Goal: Information Seeking & Learning: Find specific fact

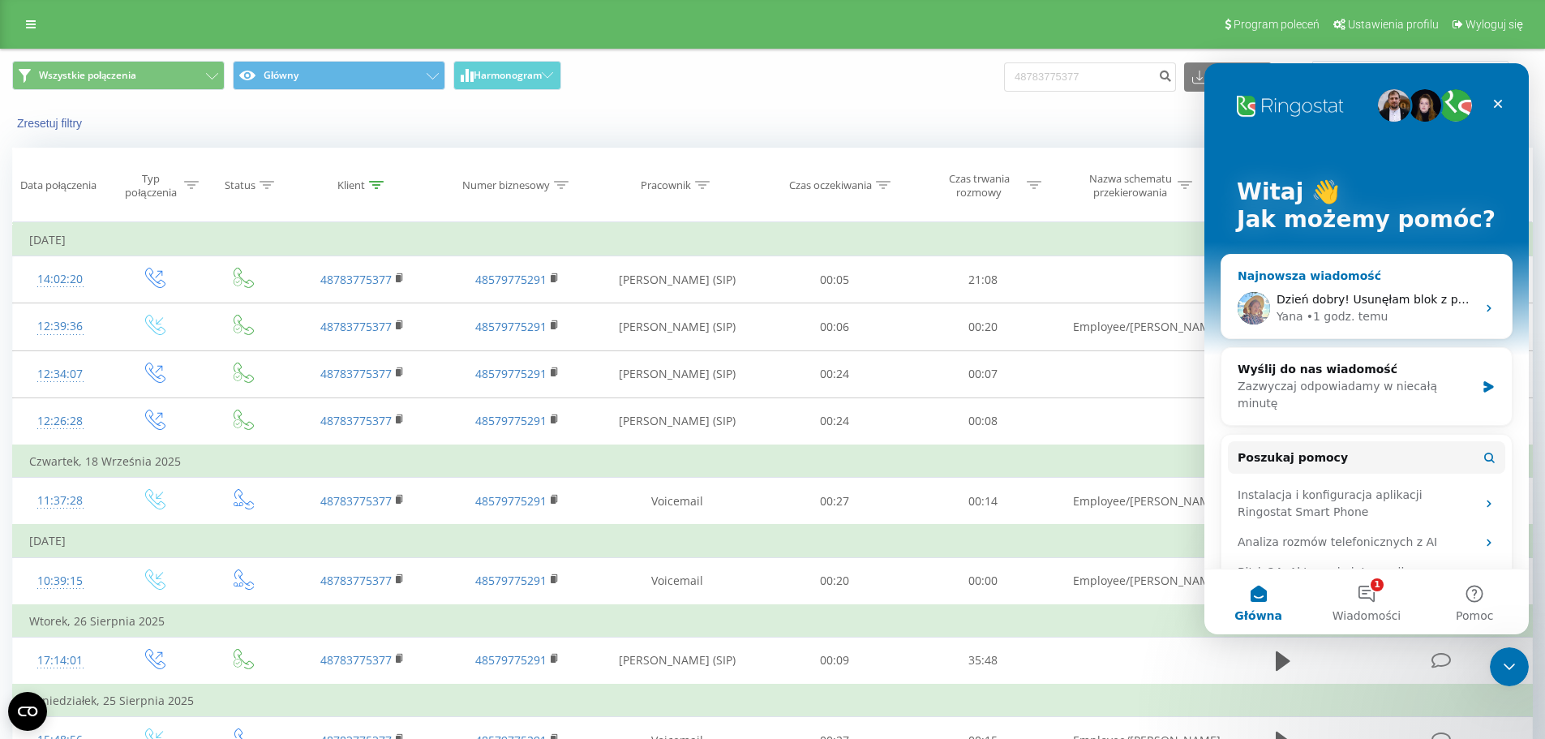
click at [1366, 315] on div "• 1 godz. temu" at bounding box center [1347, 316] width 82 height 17
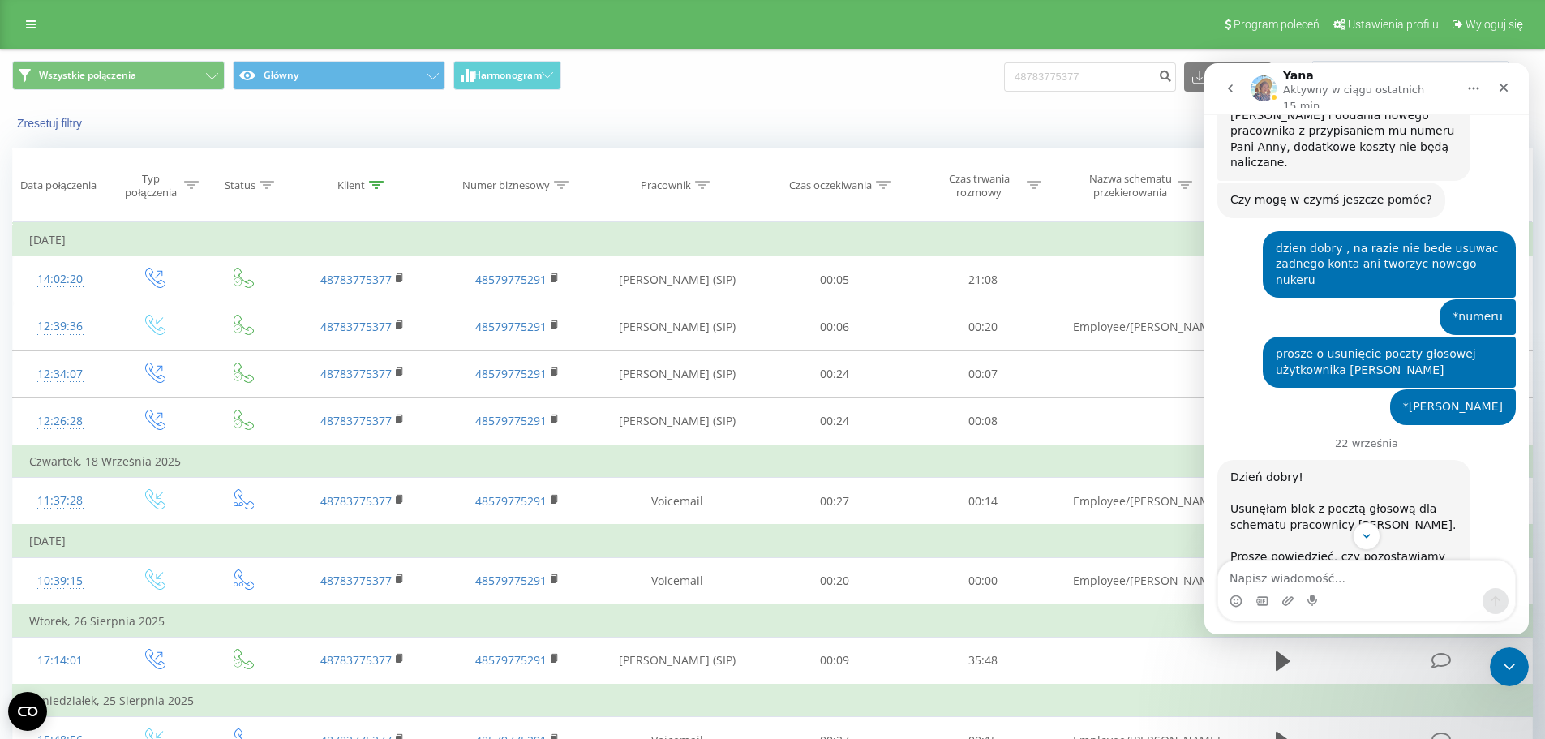
scroll to position [1164, 0]
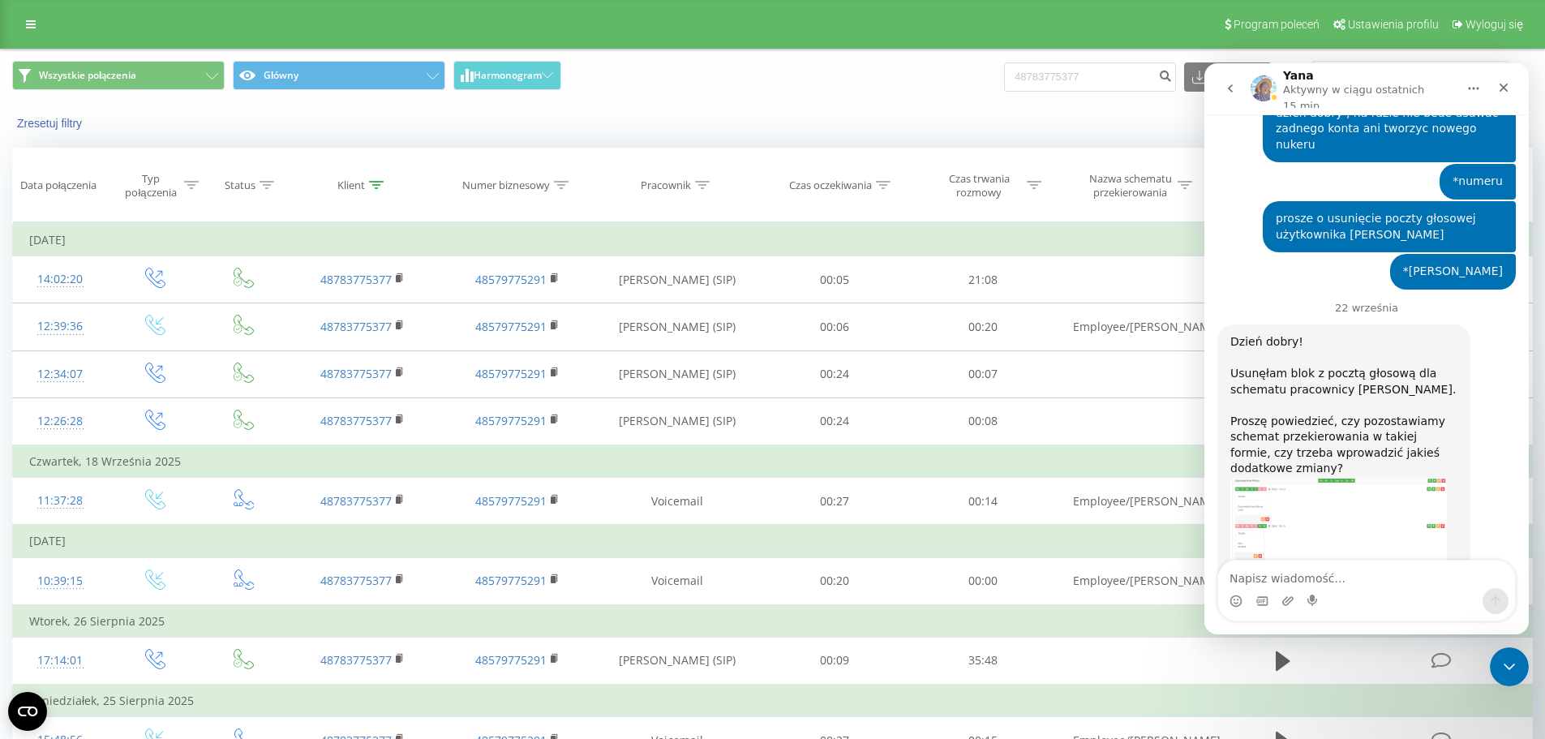
click at [1332, 477] on img "Yana mówi…" at bounding box center [1338, 536] width 217 height 119
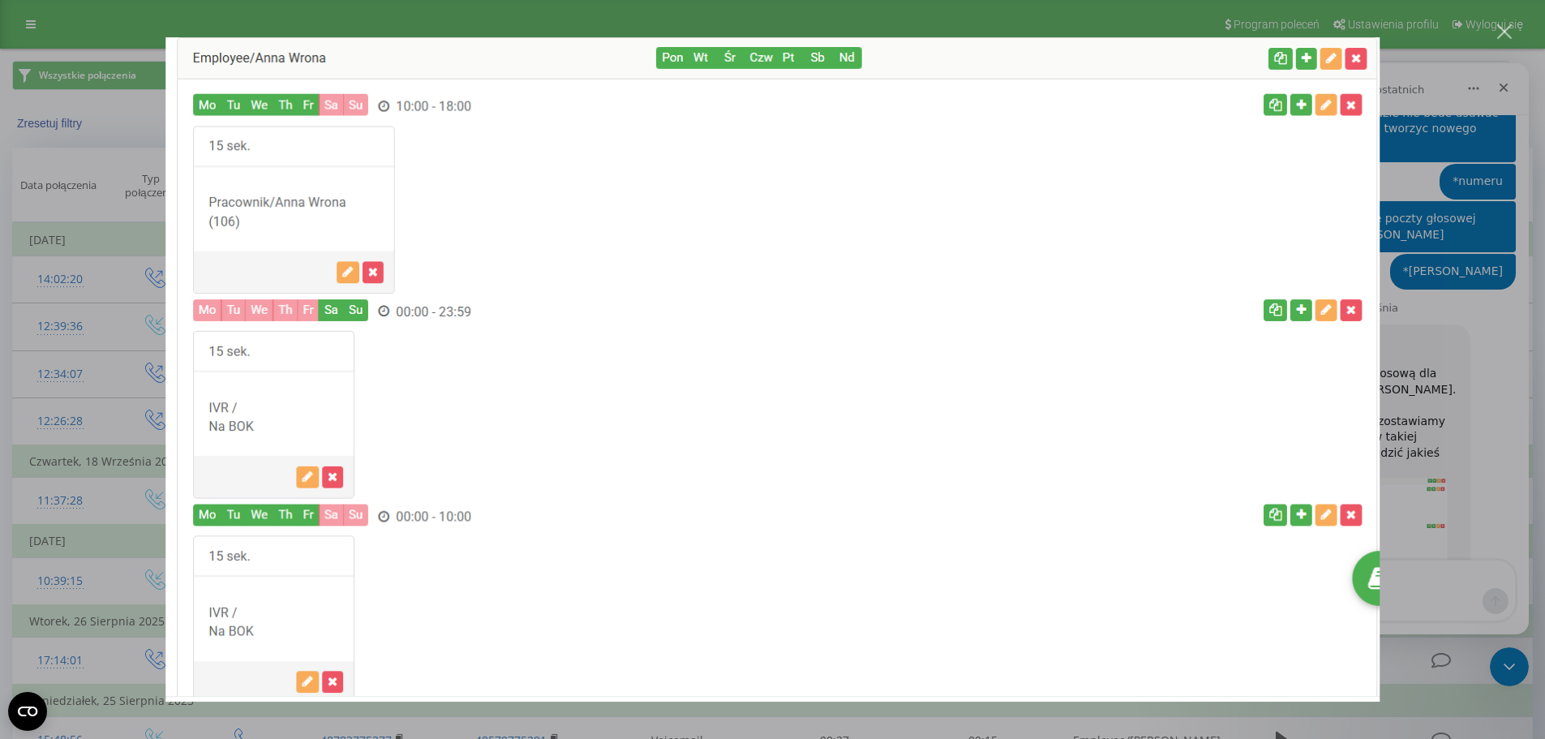
scroll to position [87, 0]
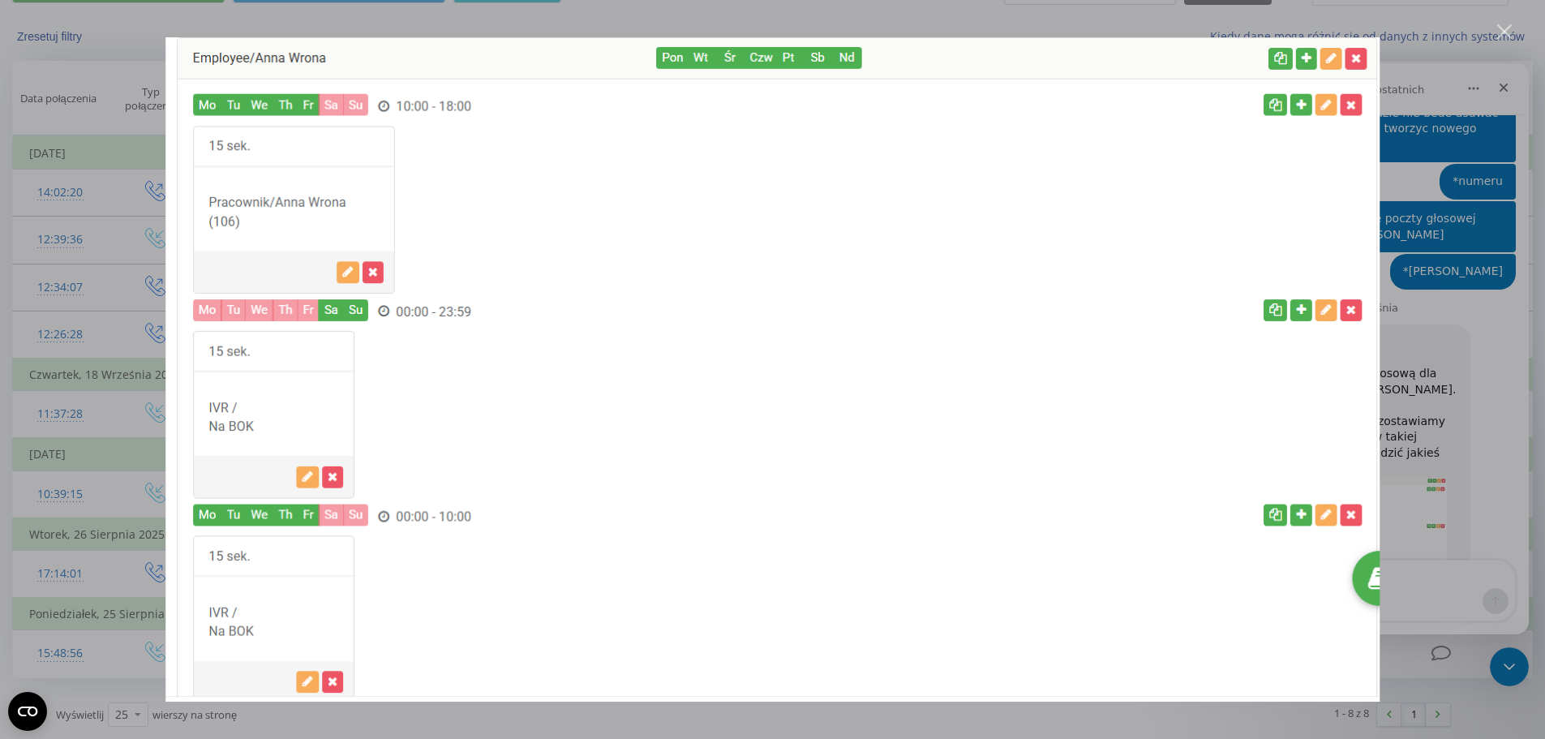
click at [1365, 65] on img "Zamknij" at bounding box center [772, 369] width 1214 height 665
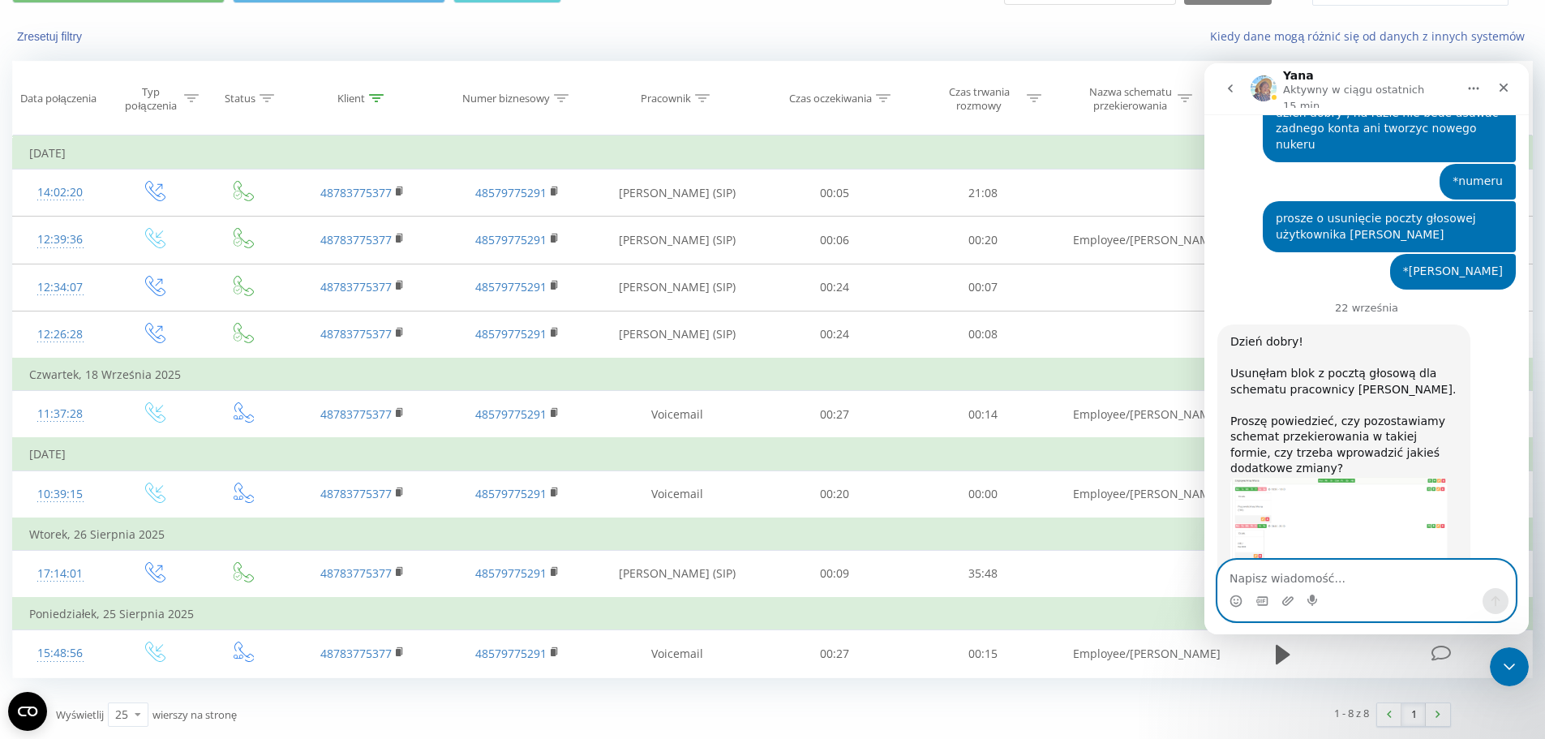
click at [1375, 581] on textarea "Napisz wiadomość..." at bounding box center [1366, 574] width 297 height 28
type textarea "dzien dobry"
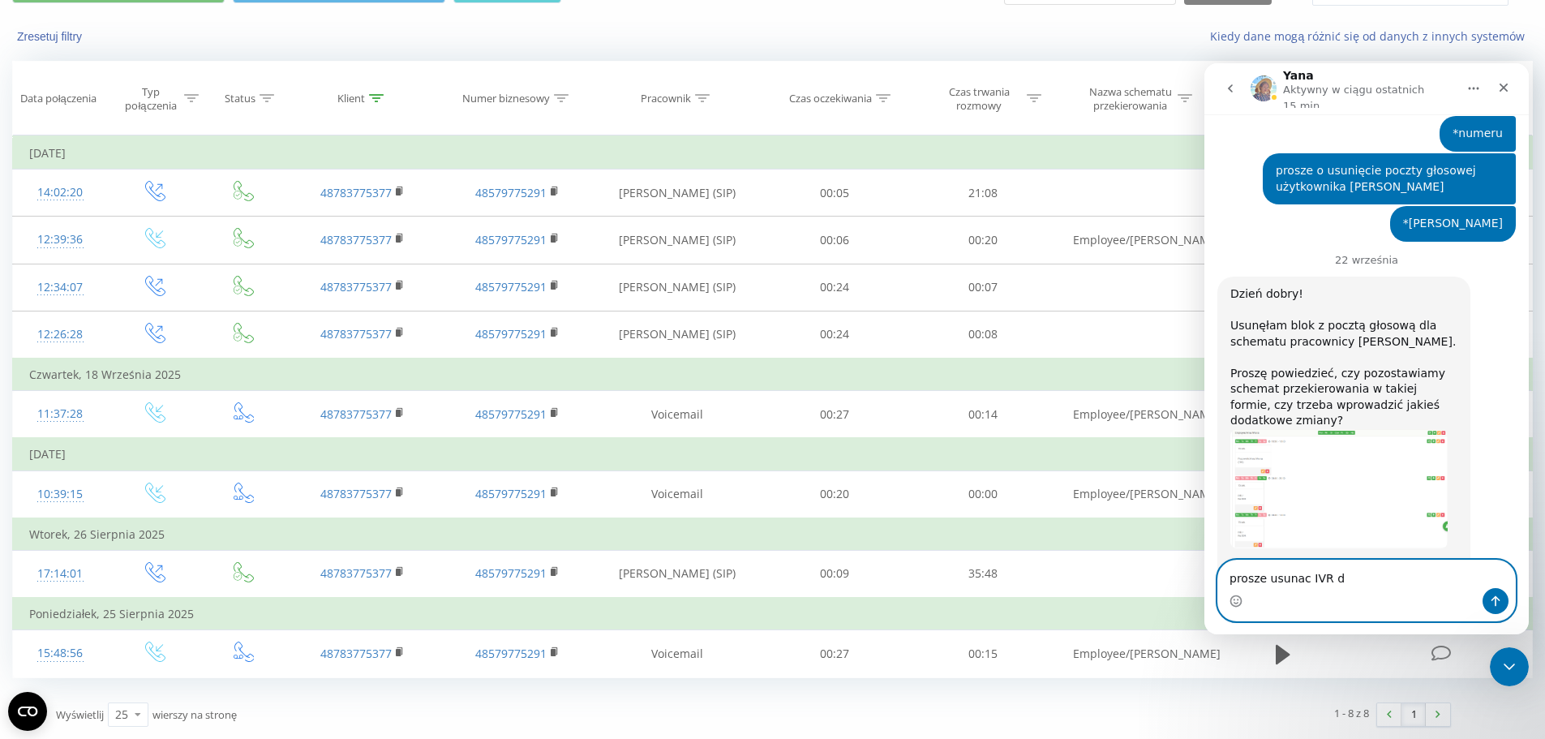
type textarea "prosze usunac IVR"
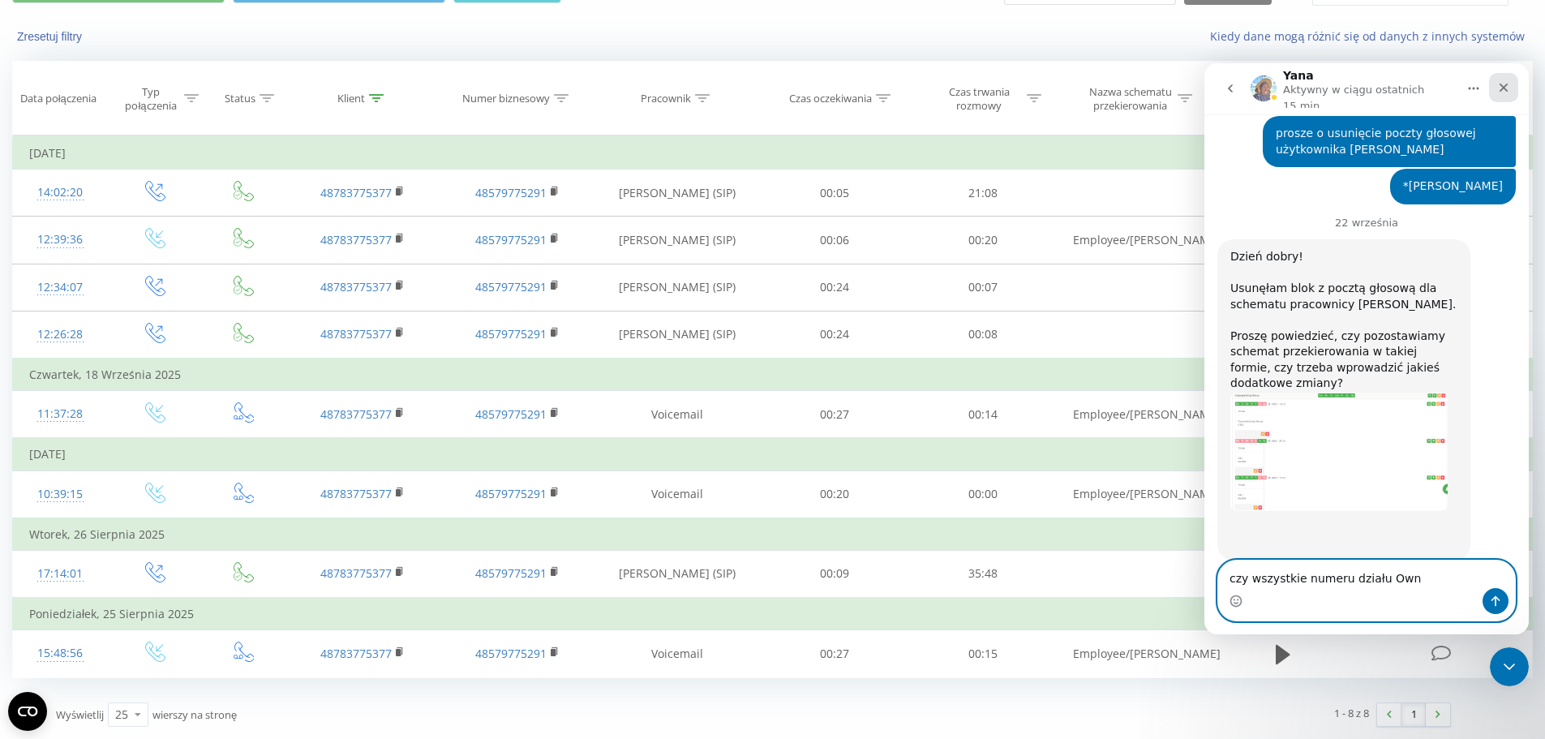
type textarea "czy wszystkie numeru działu Own"
click at [1505, 84] on icon "Zamknij" at bounding box center [1503, 87] width 13 height 13
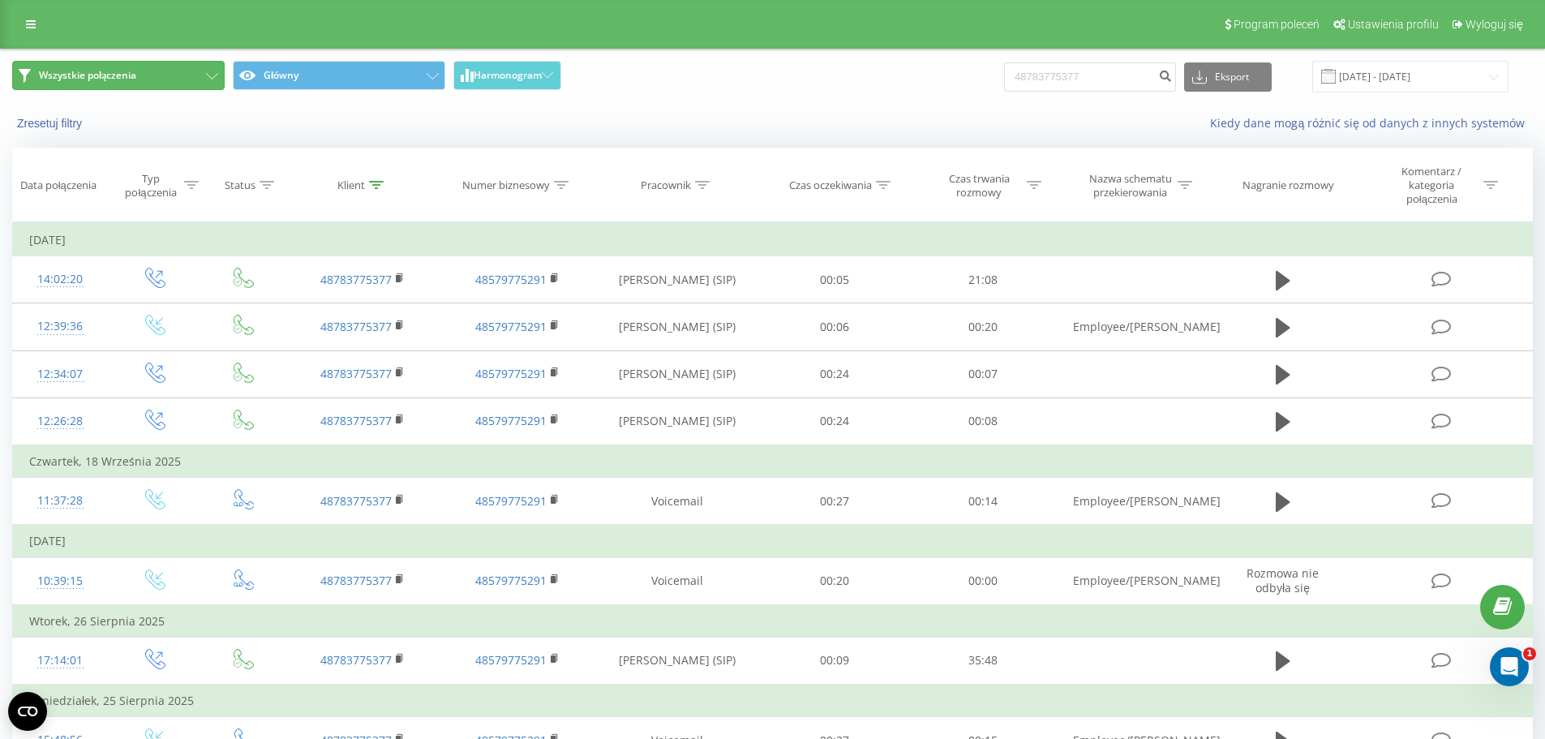
click at [132, 82] on button "Wszystkie połączenia" at bounding box center [118, 75] width 212 height 29
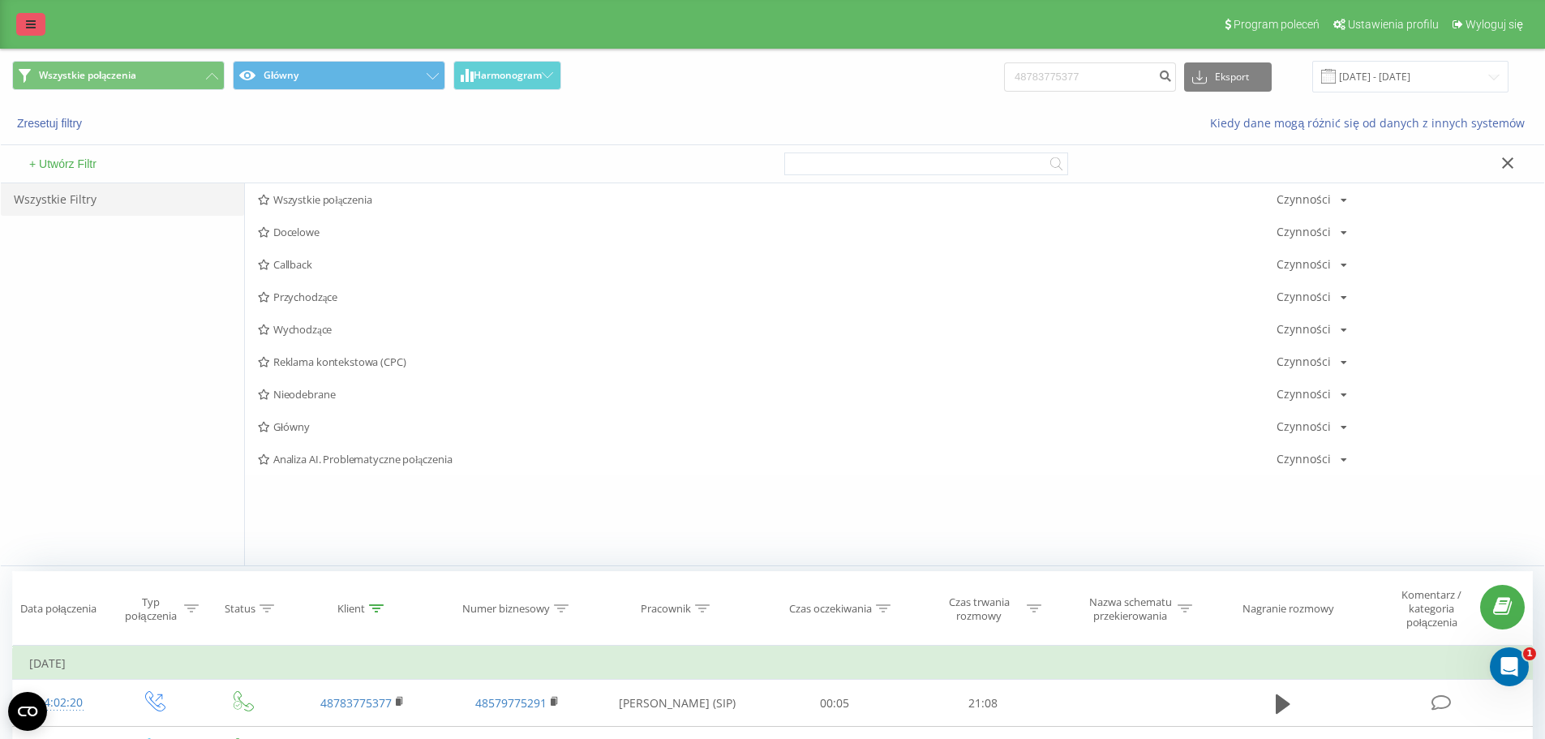
drag, startPoint x: 32, startPoint y: 21, endPoint x: 69, endPoint y: 79, distance: 68.8
click at [32, 22] on icon at bounding box center [31, 24] width 10 height 11
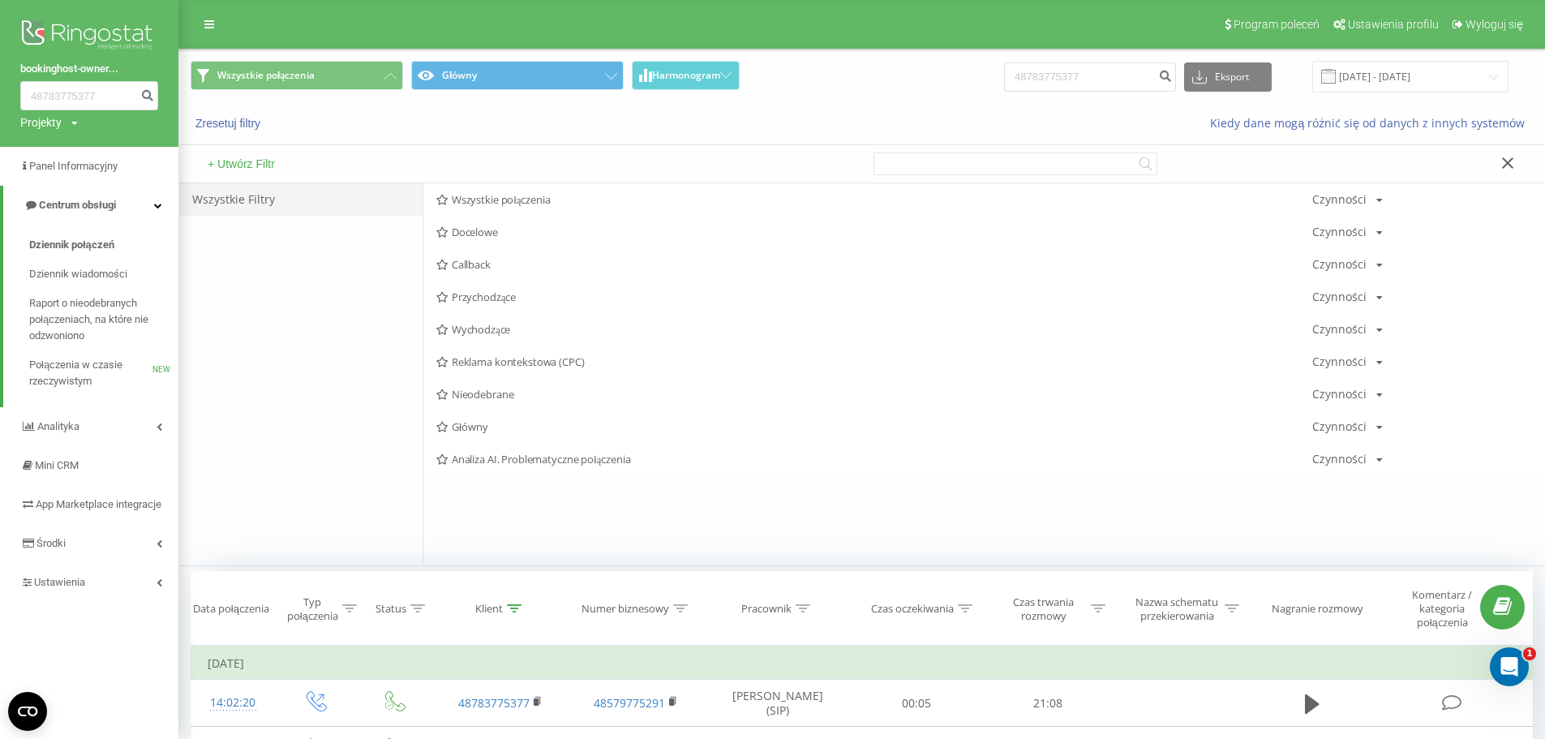
click at [109, 66] on link "bookinghost-owner..." at bounding box center [89, 69] width 138 height 16
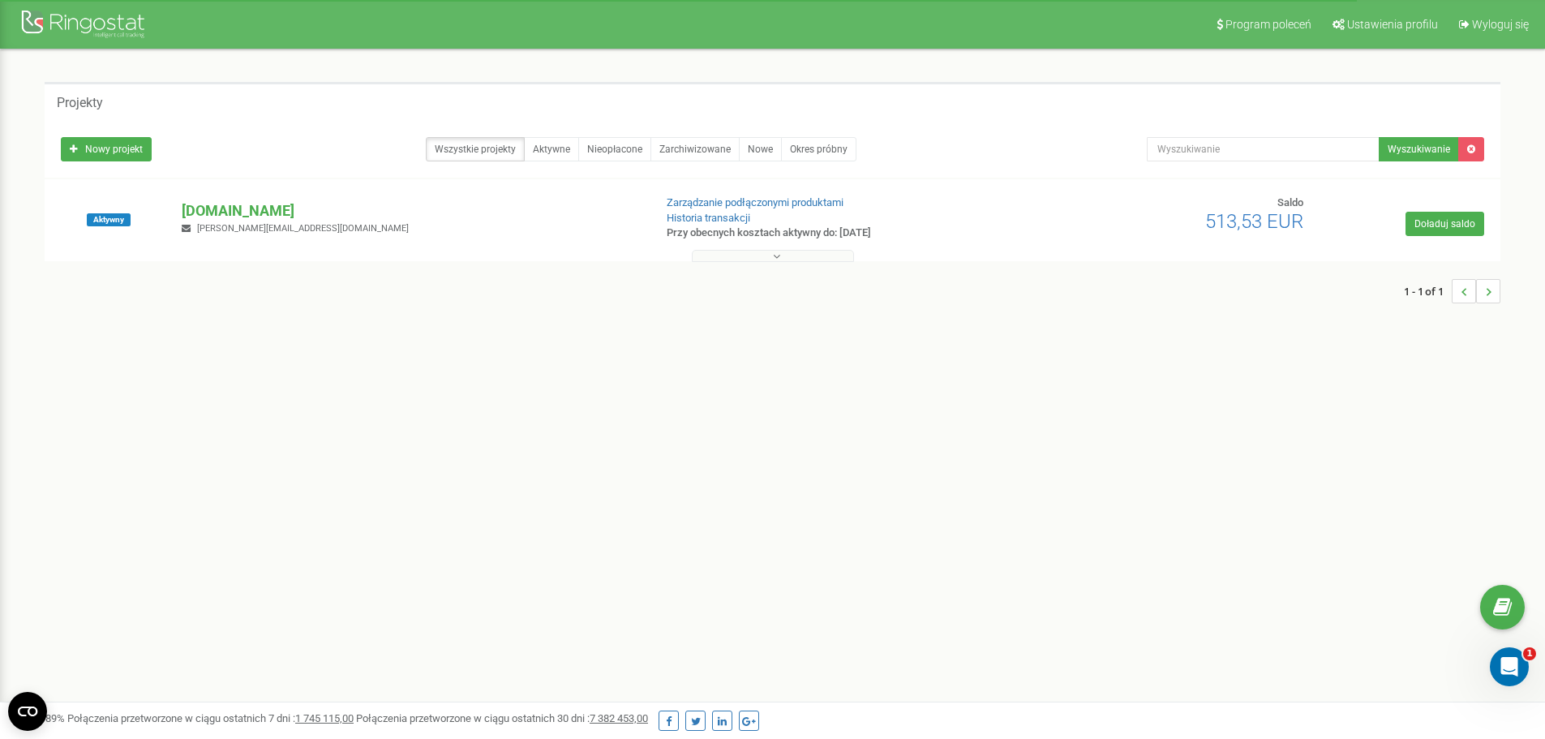
drag, startPoint x: 758, startPoint y: 258, endPoint x: 585, endPoint y: 264, distance: 172.8
click at [759, 258] on button at bounding box center [773, 256] width 162 height 12
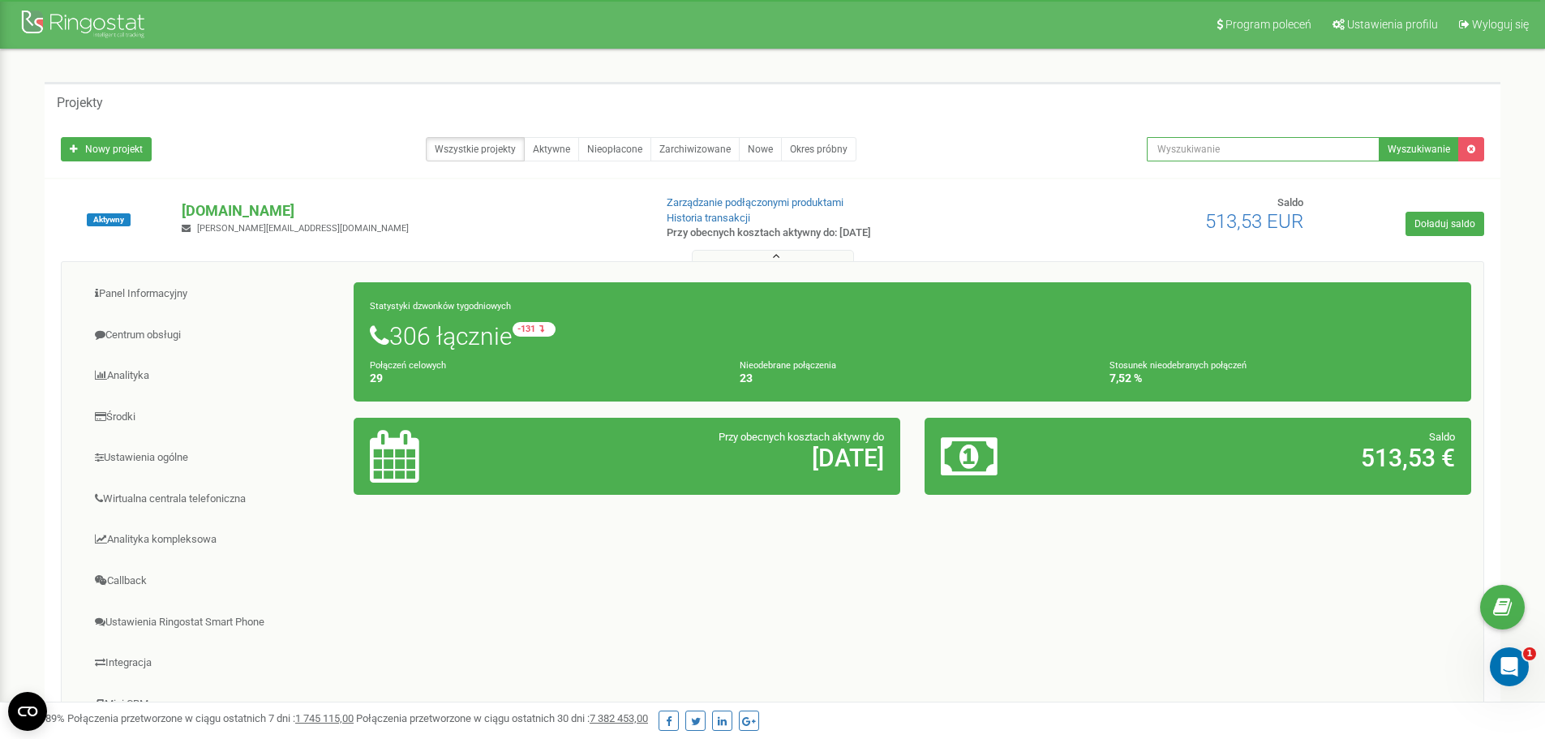
click at [1229, 147] on input "text" at bounding box center [1263, 149] width 233 height 24
type input "[PERSON_NAME]"
click at [1429, 144] on button "Wyszukiwanie" at bounding box center [1418, 149] width 80 height 24
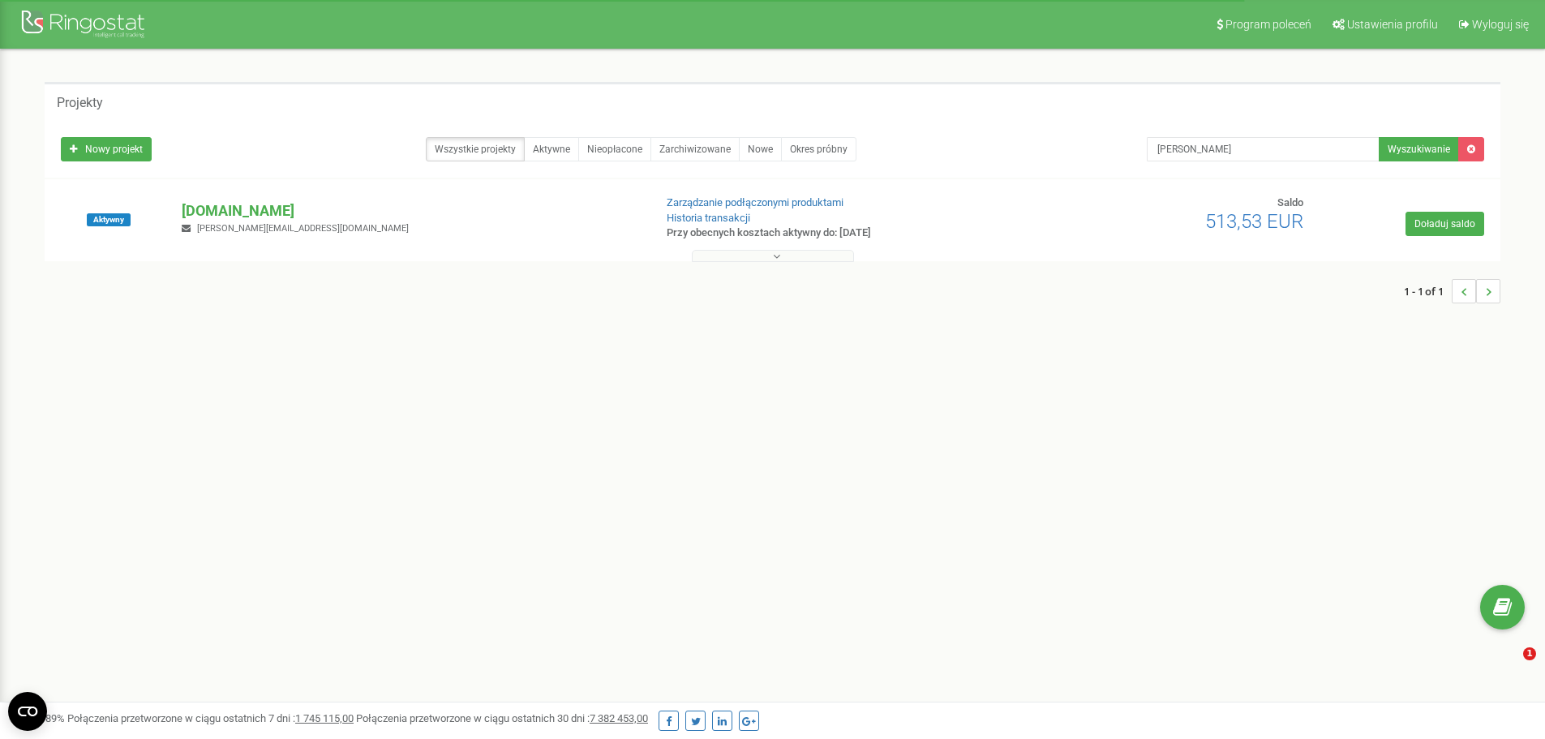
click at [743, 259] on button at bounding box center [773, 256] width 162 height 12
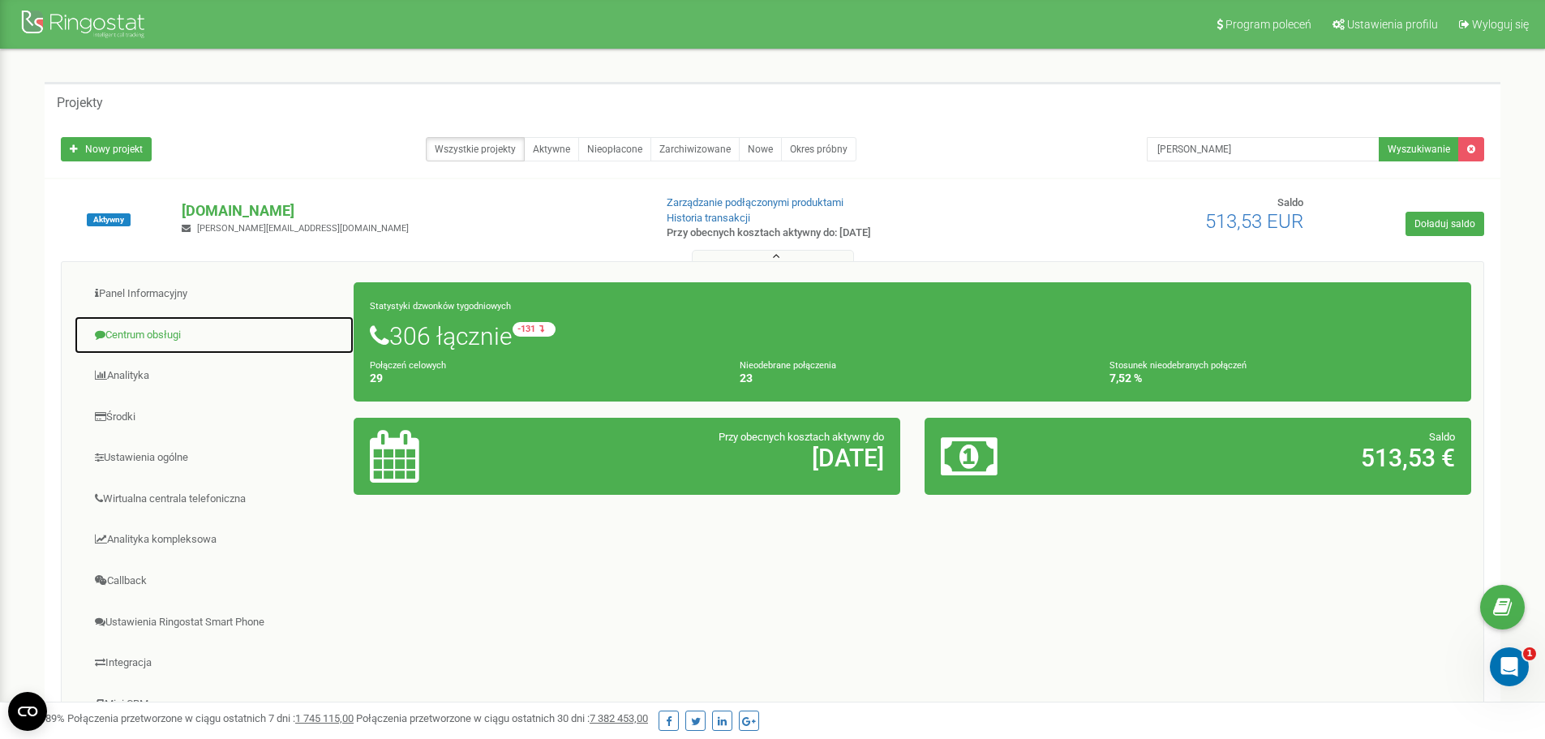
click at [157, 322] on link "Centrum obsługi" at bounding box center [214, 335] width 281 height 40
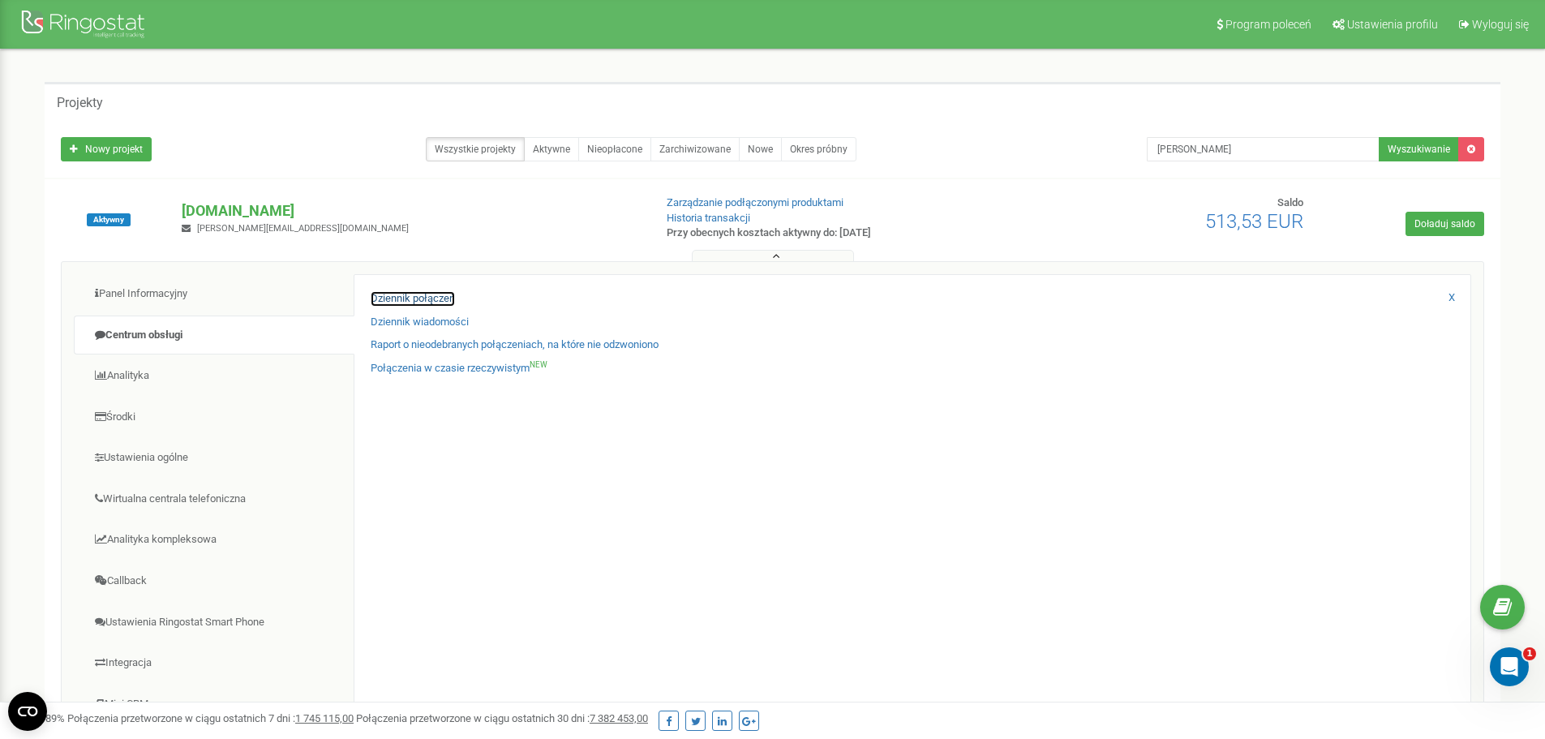
drag, startPoint x: 426, startPoint y: 295, endPoint x: 633, endPoint y: 360, distance: 217.5
click at [426, 295] on link "Dziennik połączeń" at bounding box center [413, 298] width 84 height 15
click at [424, 296] on link "Dziennik połączeń" at bounding box center [413, 298] width 84 height 15
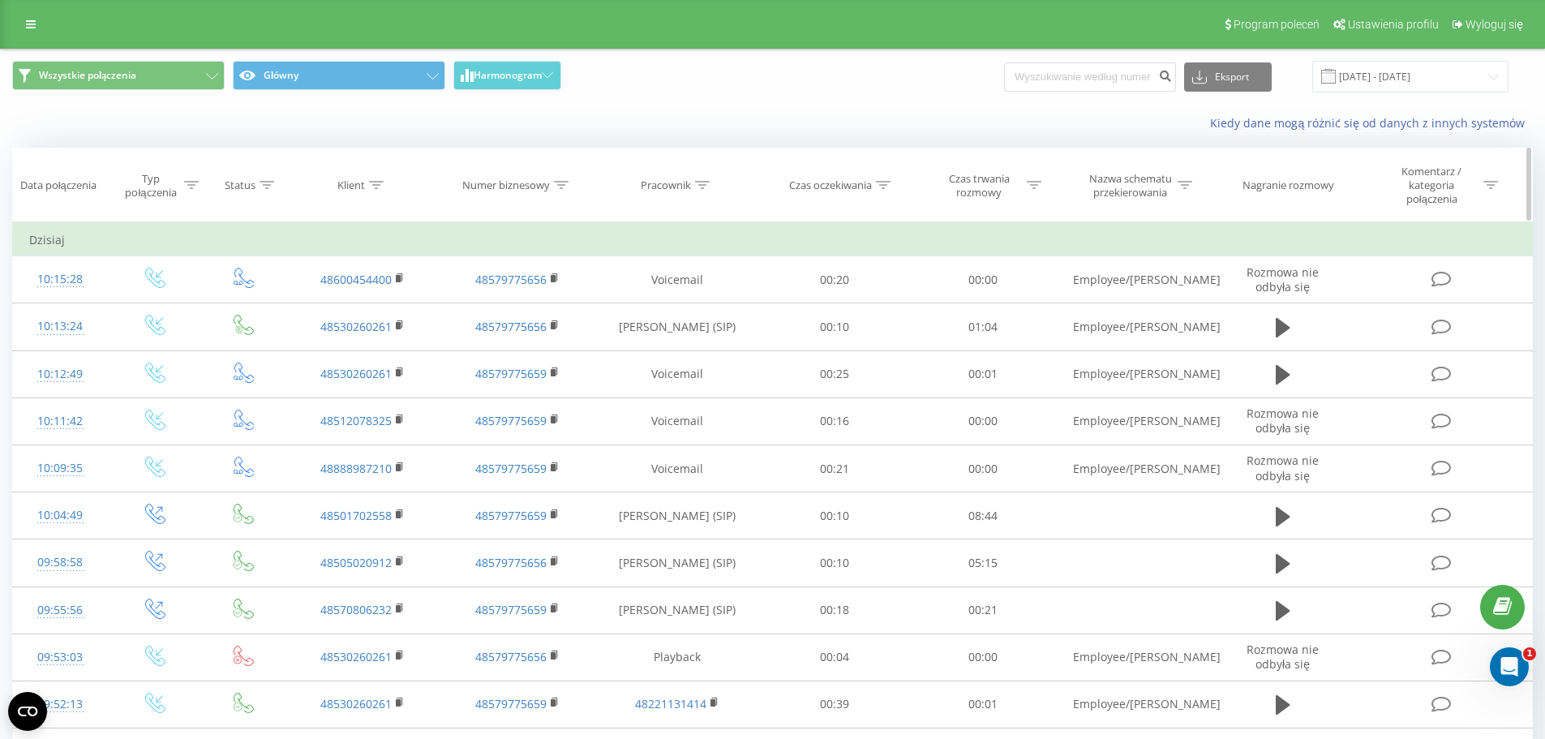
click at [660, 182] on div "Pracownik" at bounding box center [666, 185] width 50 height 14
click at [723, 264] on div at bounding box center [668, 271] width 115 height 15
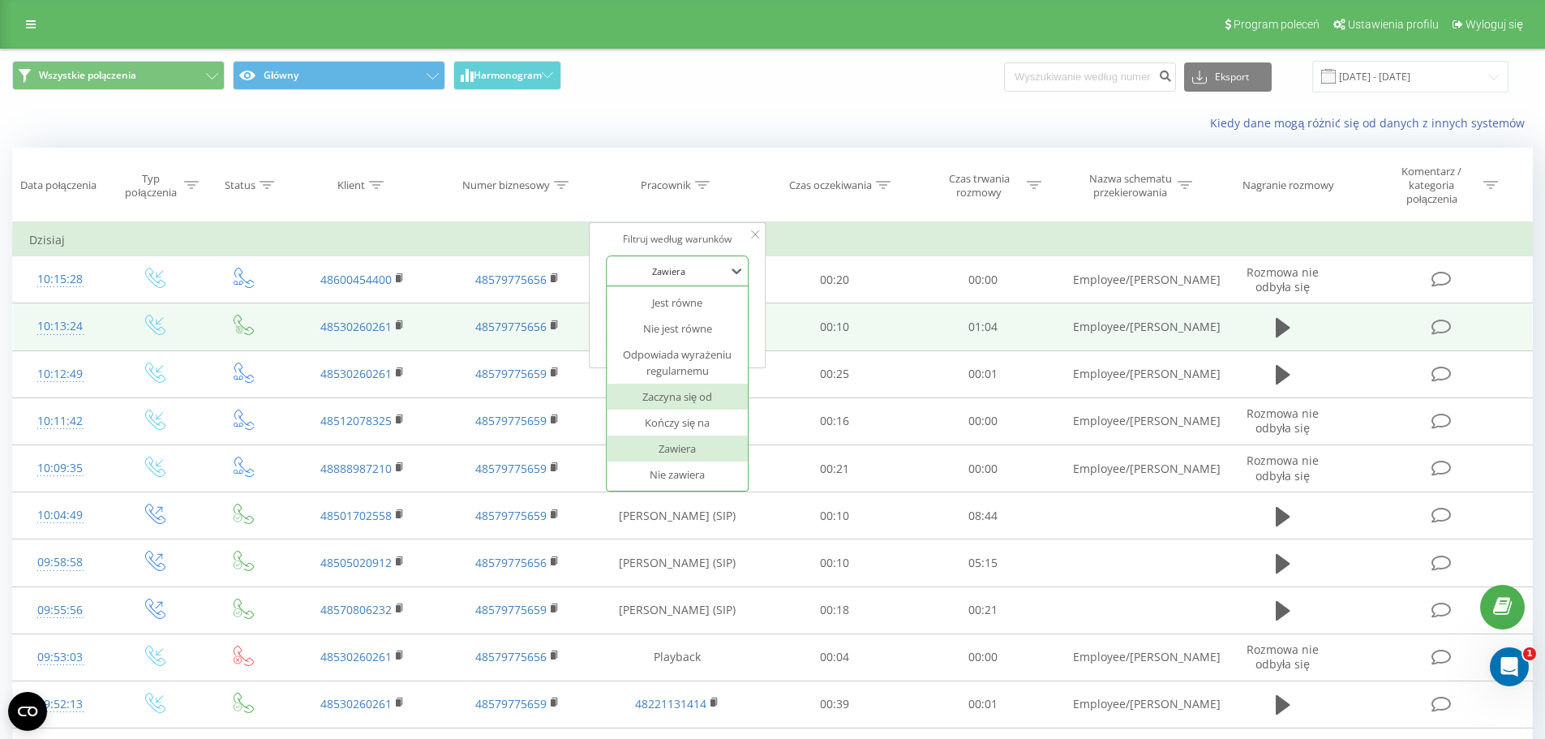
drag, startPoint x: 782, startPoint y: 340, endPoint x: 755, endPoint y: 344, distance: 27.1
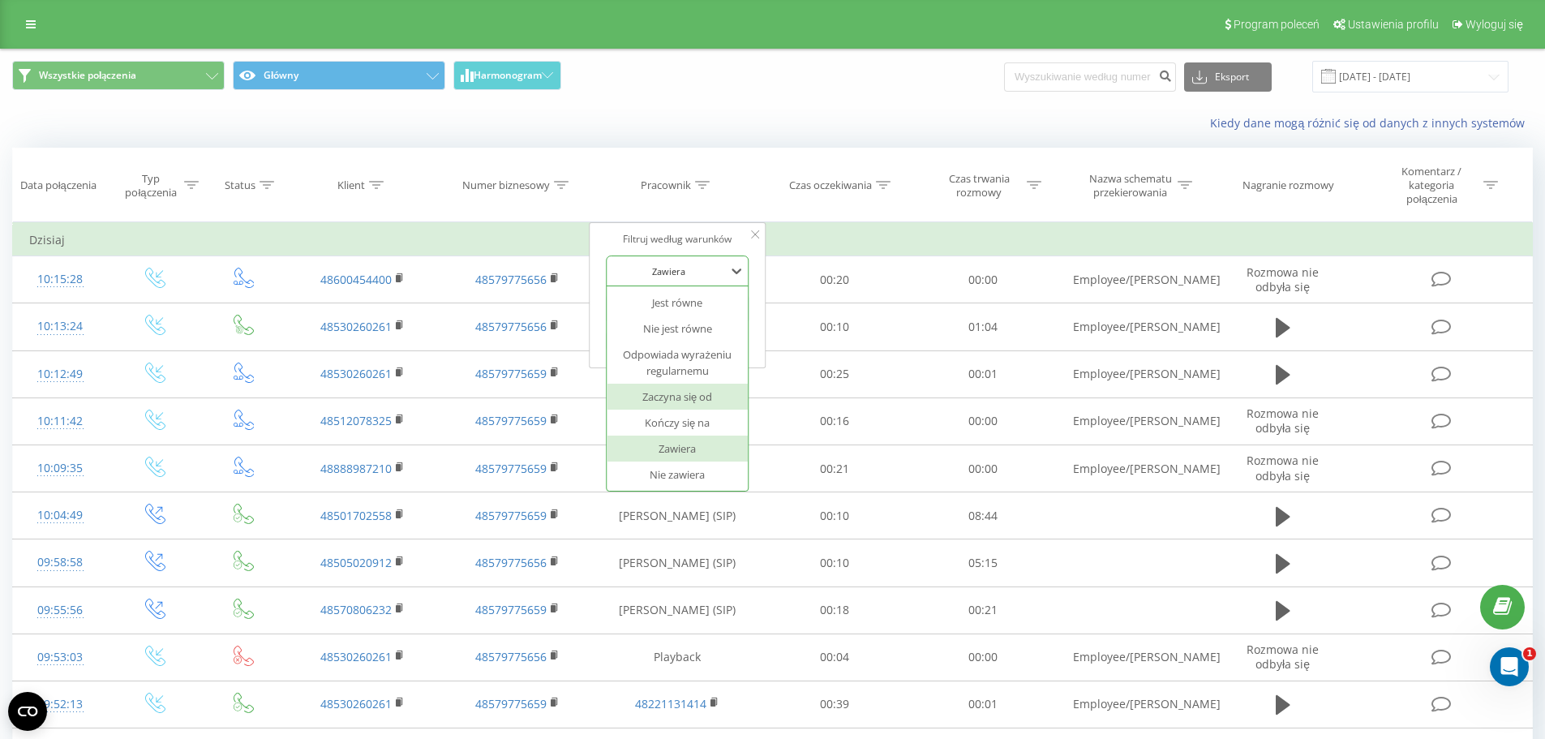
click at [782, 339] on td "00:10" at bounding box center [835, 326] width 148 height 47
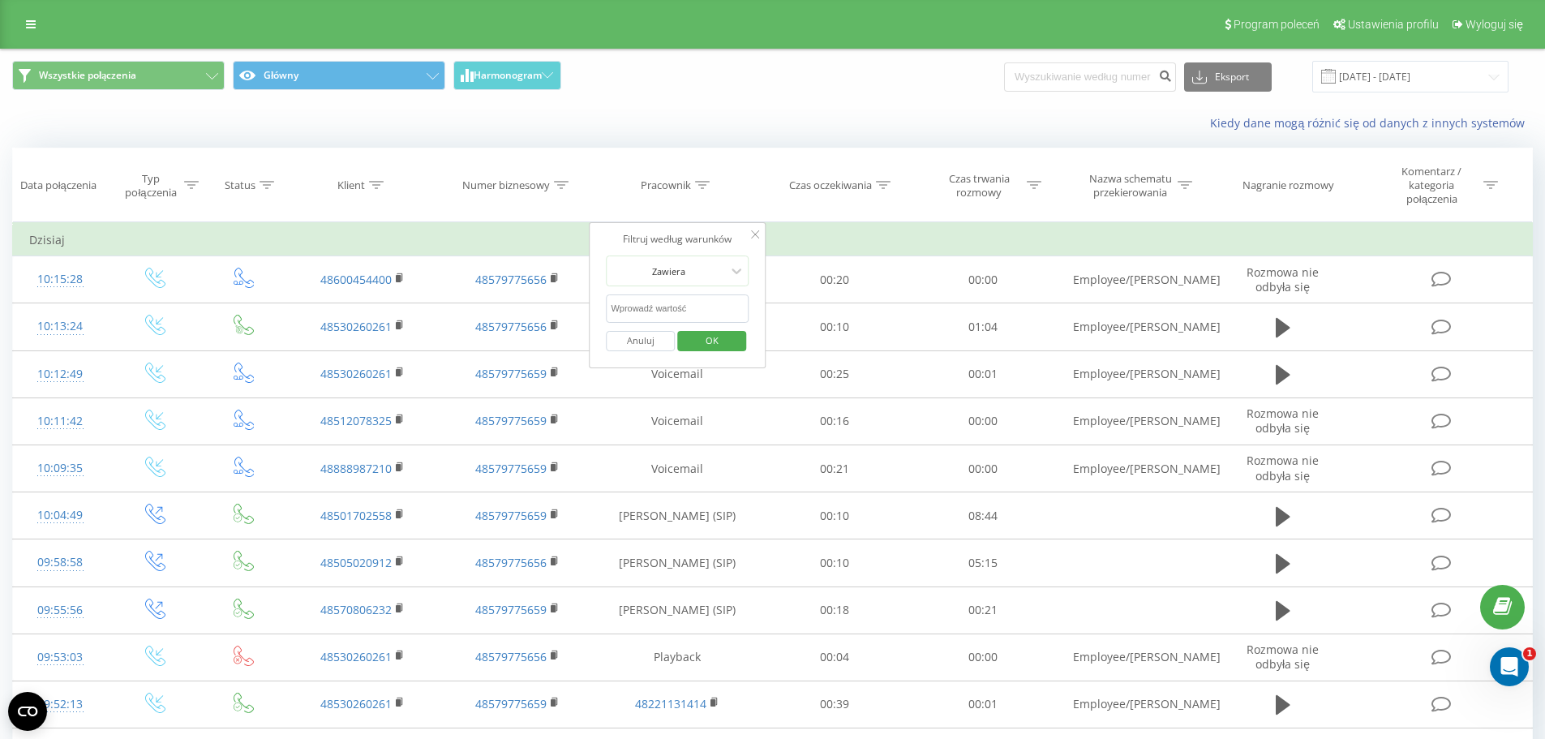
click at [739, 340] on button "OK" at bounding box center [711, 341] width 69 height 20
drag, startPoint x: 679, startPoint y: 184, endPoint x: 657, endPoint y: 191, distance: 22.8
click at [677, 185] on div "Pracownik" at bounding box center [666, 185] width 50 height 14
click at [665, 294] on form "Zawiera Anuluj OK" at bounding box center [677, 307] width 143 height 104
click at [658, 313] on input "text" at bounding box center [677, 308] width 143 height 28
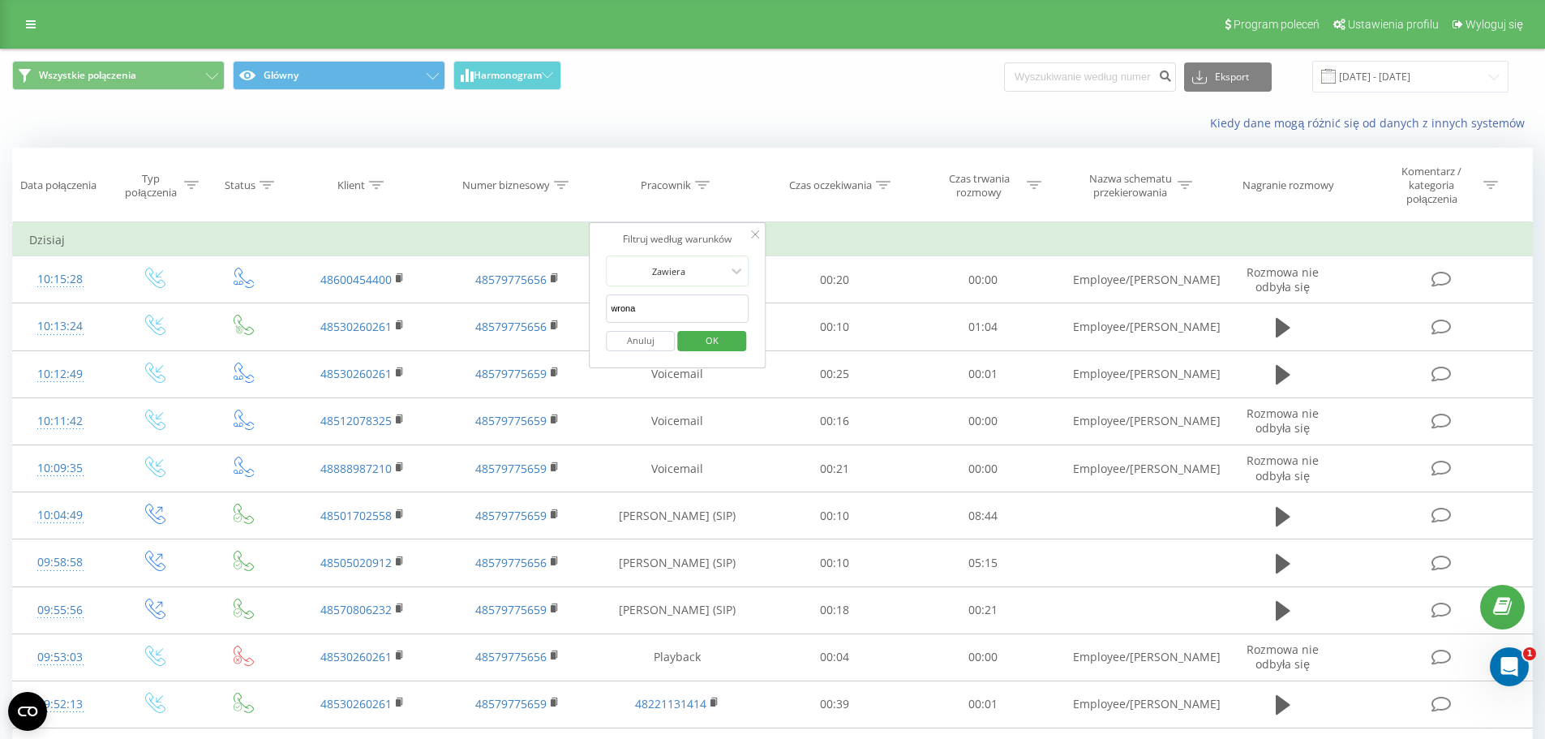
type input "wrona"
drag, startPoint x: 726, startPoint y: 340, endPoint x: 789, endPoint y: 354, distance: 64.7
click at [730, 338] on span "OK" at bounding box center [711, 340] width 45 height 25
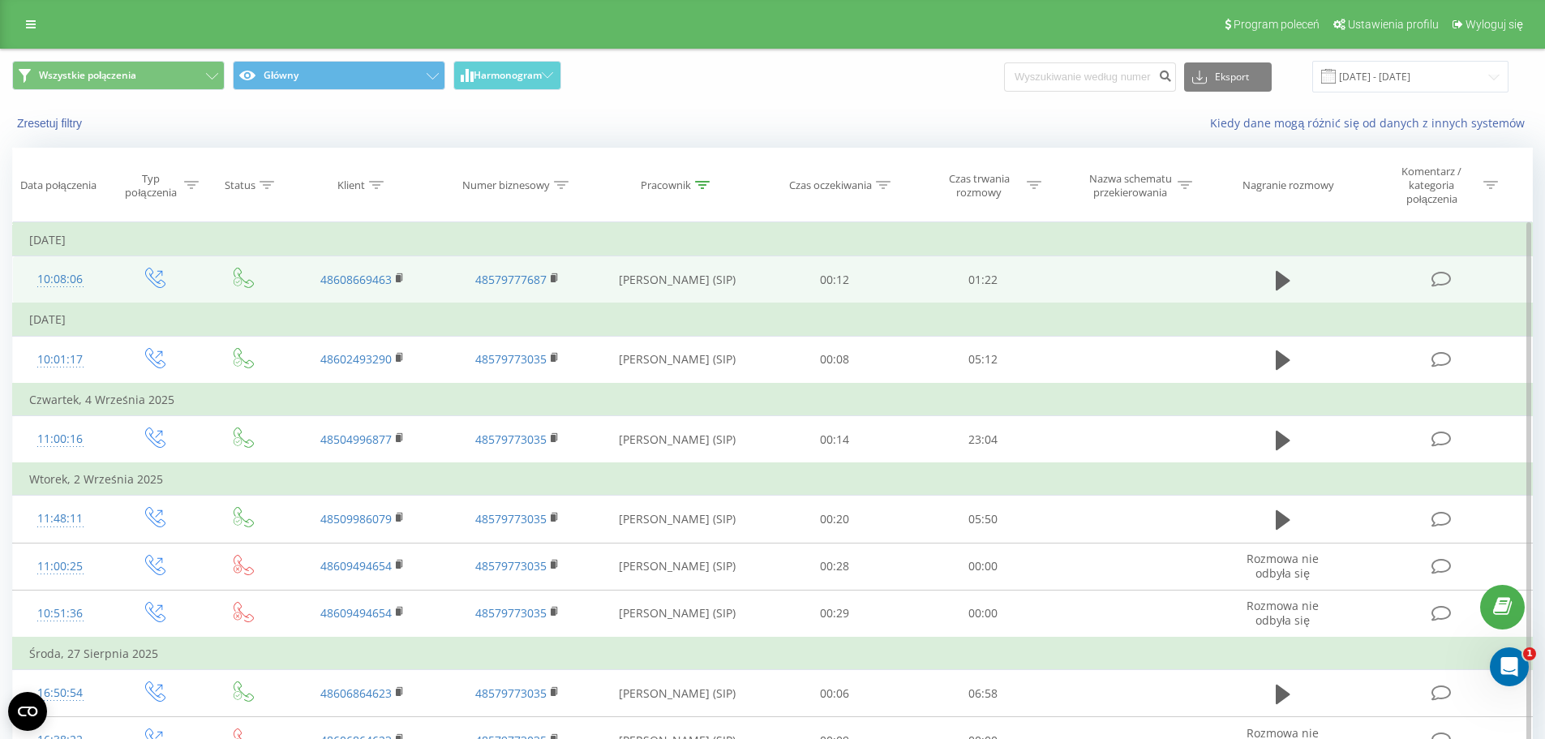
click at [661, 259] on td "Anna Wrona (SIP)" at bounding box center [677, 280] width 166 height 48
click at [668, 279] on td "Anna Wrona (SIP)" at bounding box center [677, 280] width 166 height 48
